Goal: Obtain resource: Download file/media

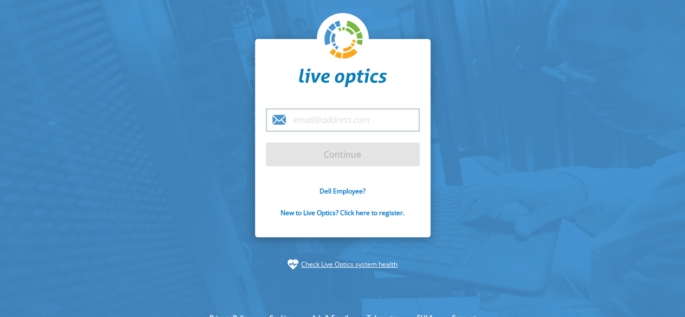
click at [328, 120] on input "email" at bounding box center [343, 119] width 154 height 23
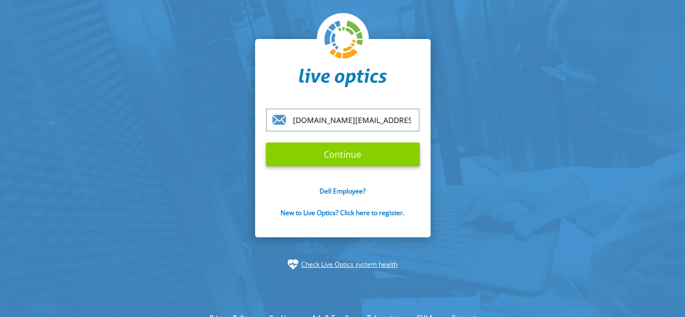
type input "[DOMAIN_NAME][EMAIL_ADDRESS][DOMAIN_NAME]"
click at [333, 154] on input "Continue" at bounding box center [343, 154] width 154 height 24
click at [356, 157] on input "Continue" at bounding box center [343, 154] width 154 height 24
click at [353, 153] on input "Continue" at bounding box center [343, 154] width 154 height 24
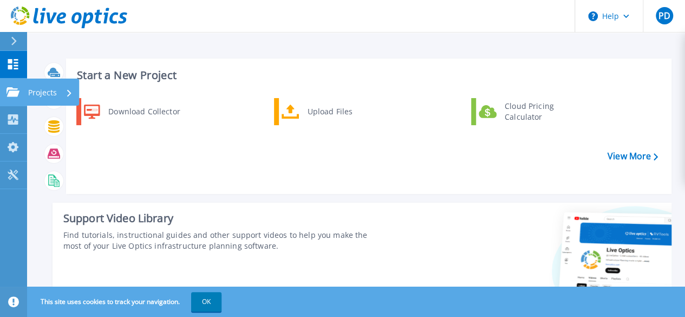
click at [9, 84] on link "Projects Projects" at bounding box center [13, 92] width 27 height 28
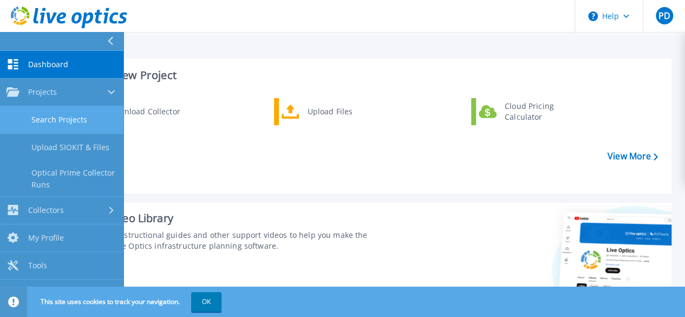
click at [67, 117] on link "Search Projects" at bounding box center [61, 120] width 123 height 28
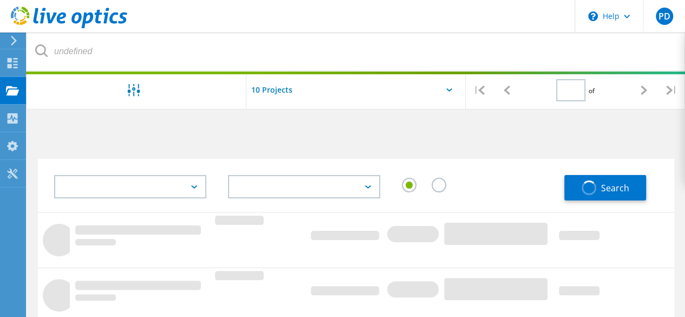
type input "1"
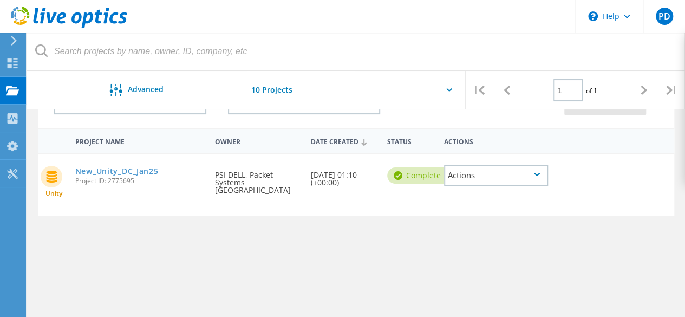
scroll to position [108, 0]
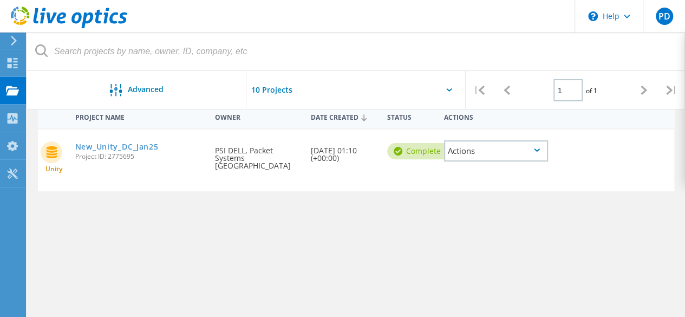
click at [508, 147] on div "Actions" at bounding box center [496, 150] width 104 height 21
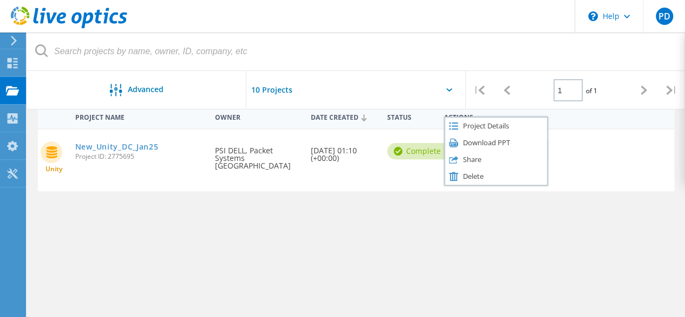
click at [508, 147] on div "Download PPT" at bounding box center [496, 142] width 102 height 17
